Goal: Information Seeking & Learning: Learn about a topic

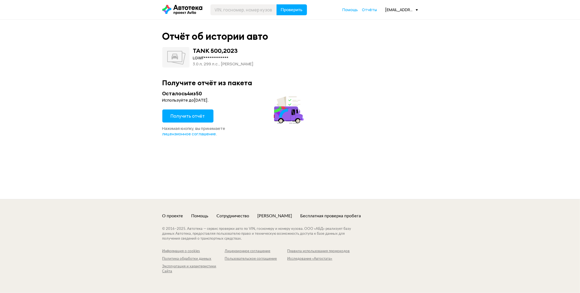
click at [192, 120] on button "Получить отчёт" at bounding box center [187, 115] width 51 height 13
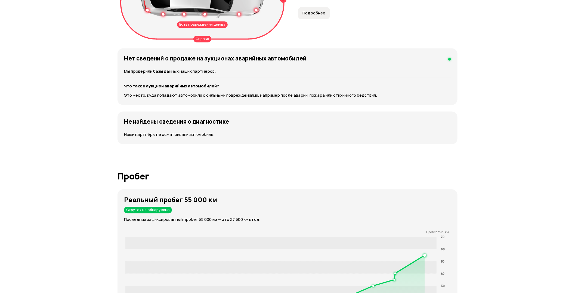
scroll to position [683, 0]
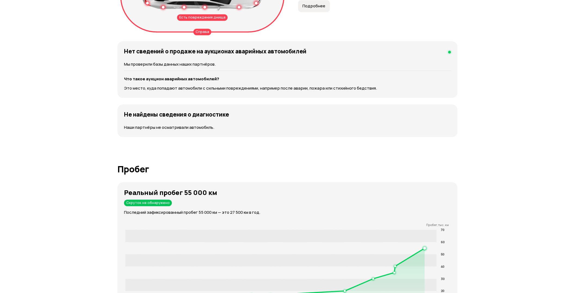
click at [303, 9] on span "Подробнее" at bounding box center [314, 5] width 23 height 5
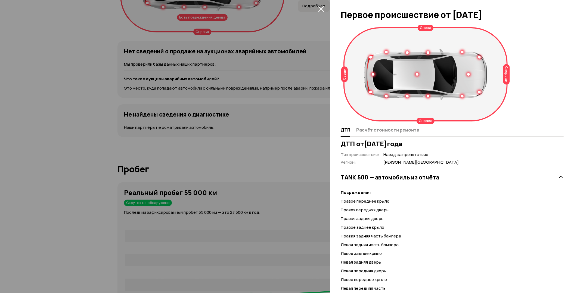
click at [159, 113] on div at bounding box center [290, 146] width 580 height 293
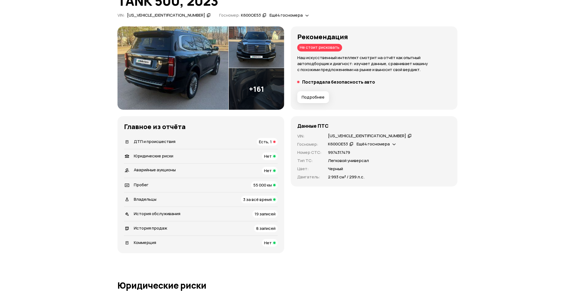
scroll to position [0, 0]
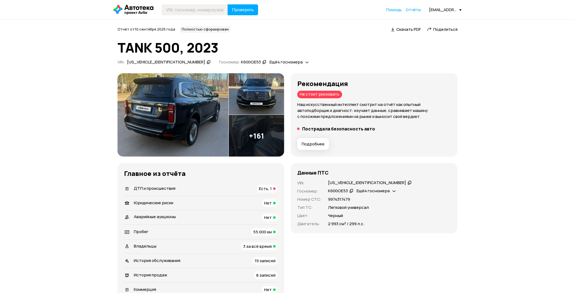
click at [282, 115] on img at bounding box center [257, 136] width 56 height 42
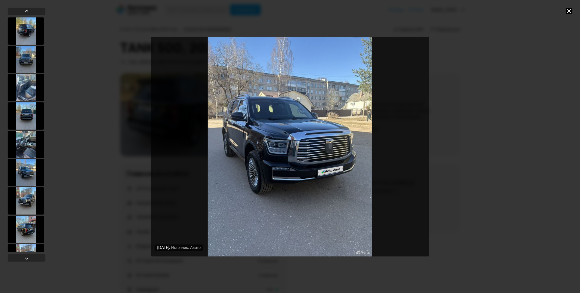
click at [569, 8] on icon at bounding box center [569, 11] width 7 height 7
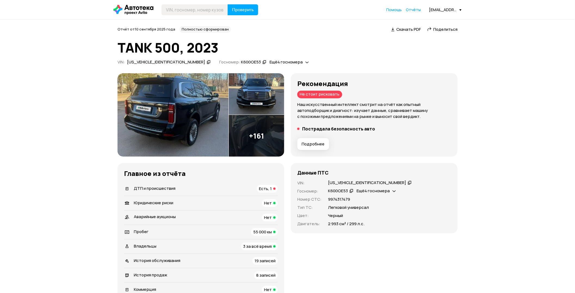
click at [302, 147] on span "Подробнее" at bounding box center [313, 143] width 23 height 5
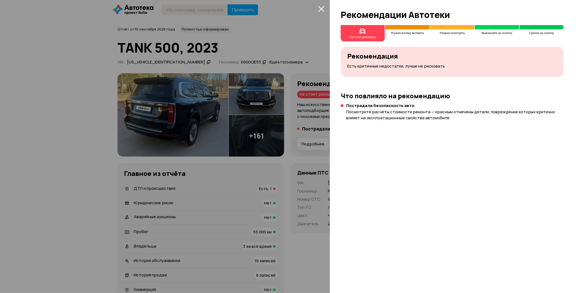
click at [353, 165] on div "Не стоит рисковать Нужен взгляд эксперта Можно осмотреть Выезжайте на осмотр Ср…" at bounding box center [455, 159] width 250 height 268
drag, startPoint x: 48, startPoint y: 229, endPoint x: 109, endPoint y: 206, distance: 65.6
click at [50, 227] on div at bounding box center [290, 146] width 580 height 293
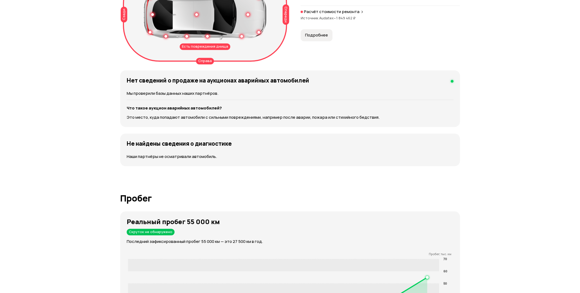
scroll to position [665, 0]
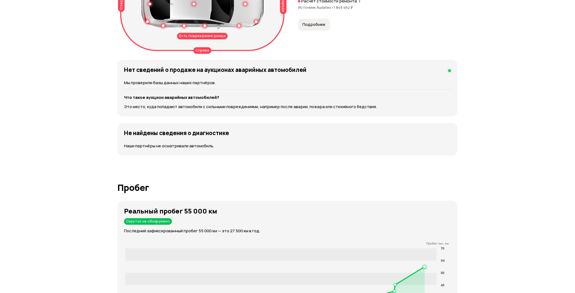
click at [303, 27] on span "Подробнее" at bounding box center [314, 24] width 23 height 5
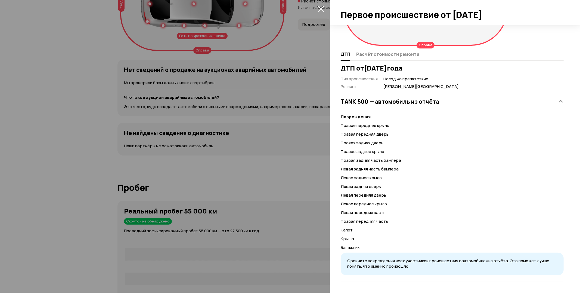
scroll to position [100, 0]
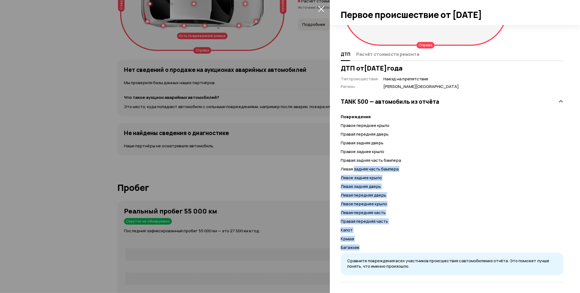
drag, startPoint x: 363, startPoint y: 242, endPoint x: 353, endPoint y: 153, distance: 90.1
click at [353, 159] on div "Повреждения Правое переднее крыло Правая передняя дверь Правая задняя дверь Пра…" at bounding box center [452, 191] width 223 height 168
click at [424, 166] on p "Левая задняя часть бампера" at bounding box center [452, 169] width 223 height 6
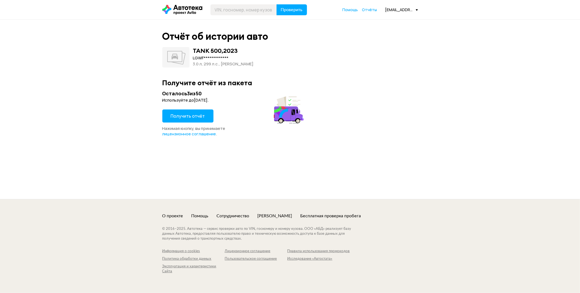
click at [193, 120] on button "Получить отчёт" at bounding box center [187, 115] width 51 height 13
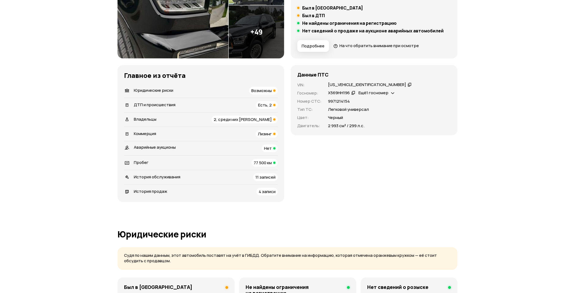
scroll to position [181, 0]
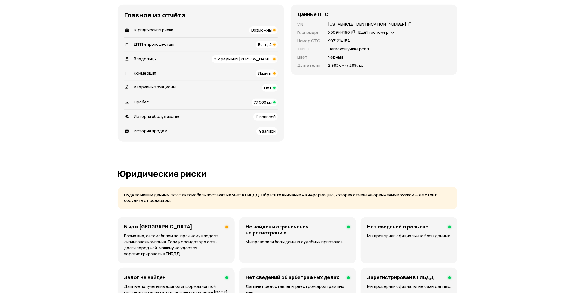
click at [174, 48] on div "ДТП и происшествия" at bounding box center [149, 45] width 55 height 6
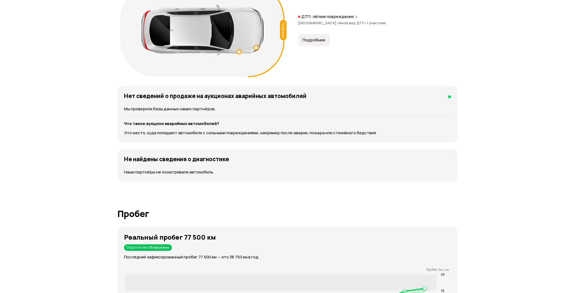
scroll to position [659, 0]
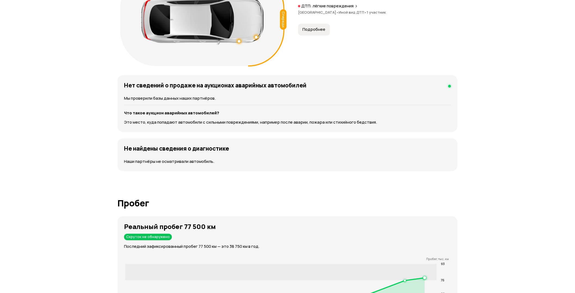
click at [303, 32] on span "Подробнее" at bounding box center [314, 29] width 23 height 5
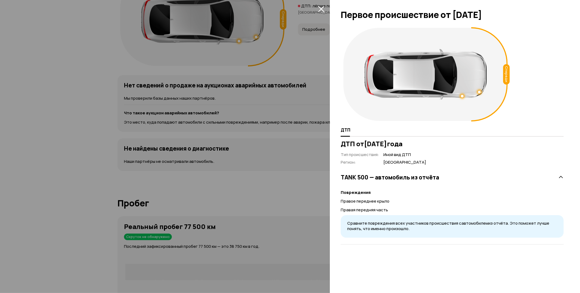
click at [200, 132] on div at bounding box center [290, 146] width 580 height 293
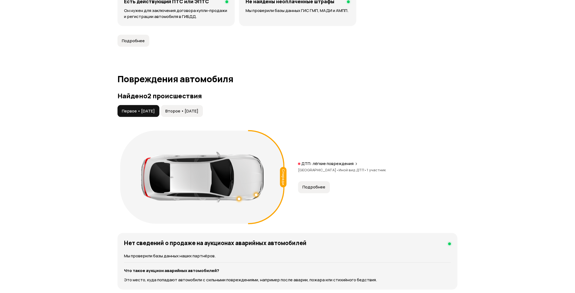
scroll to position [508, 0]
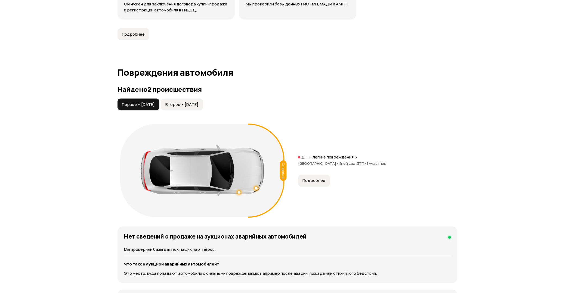
click at [198, 107] on span "Второе • 09 июн 2025" at bounding box center [181, 104] width 33 height 5
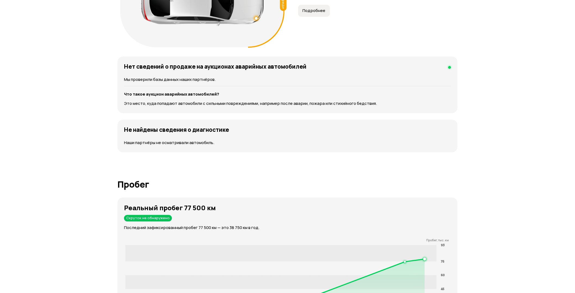
scroll to position [689, 0]
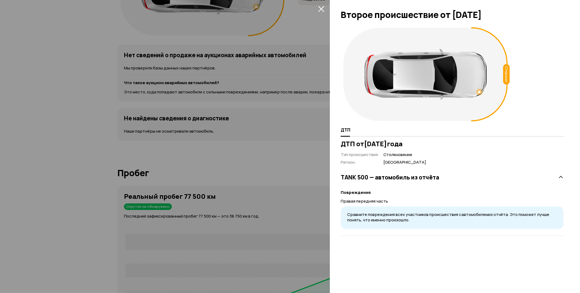
click at [170, 128] on div at bounding box center [290, 146] width 580 height 293
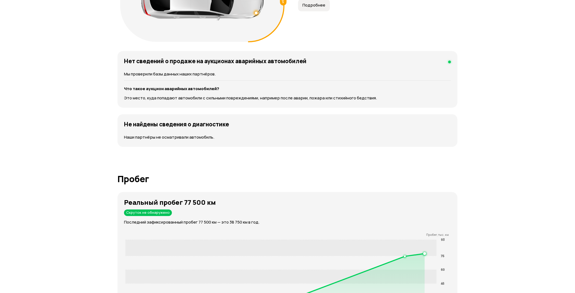
scroll to position [538, 0]
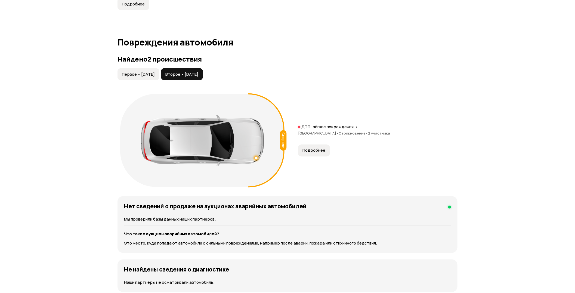
click at [147, 80] on button "Первое • 10 авг 2024" at bounding box center [139, 74] width 42 height 12
click at [203, 80] on button "Второе • 09 июн 2025" at bounding box center [182, 74] width 42 height 12
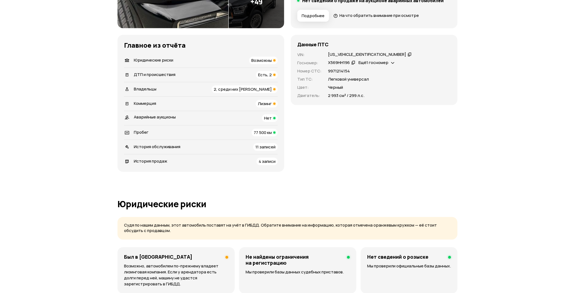
scroll to position [0, 0]
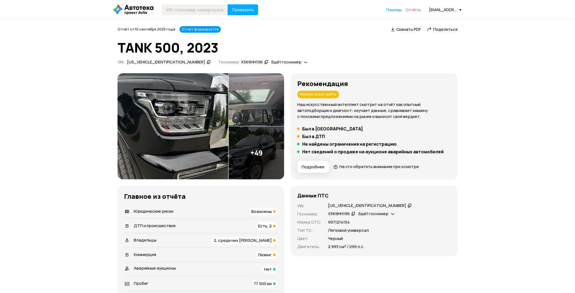
click at [412, 10] on span "Отчёты" at bounding box center [413, 9] width 15 height 5
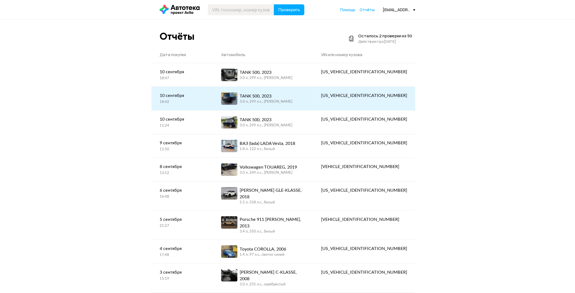
click at [276, 101] on div "3.0 л, 299 л.c., черный" at bounding box center [266, 101] width 53 height 5
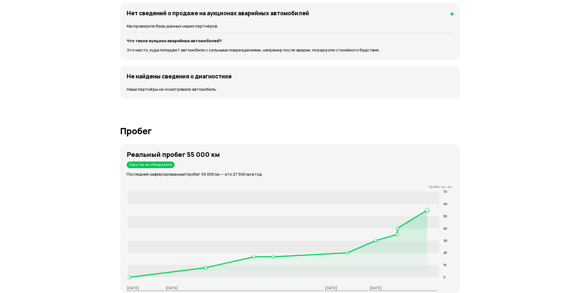
scroll to position [725, 0]
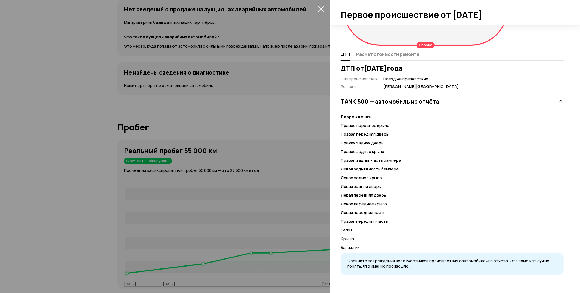
scroll to position [9, 0]
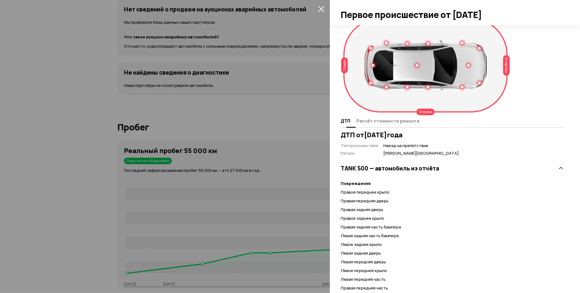
click at [381, 124] on span "Расчёт стоимости ремонта" at bounding box center [387, 120] width 63 height 5
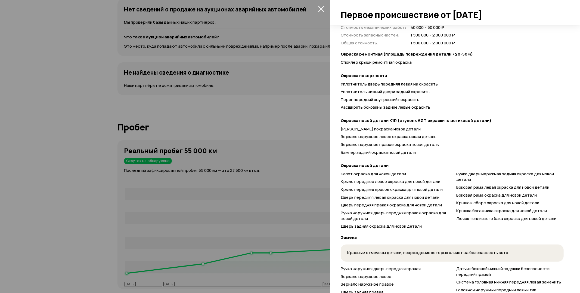
scroll to position [0, 0]
